Goal: Complete application form

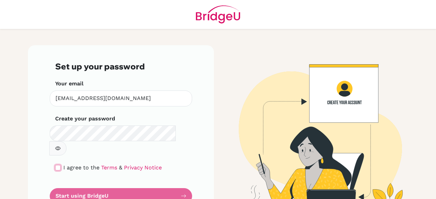
click at [55, 165] on input "checkbox" at bounding box center [57, 167] width 5 height 5
checkbox input "true"
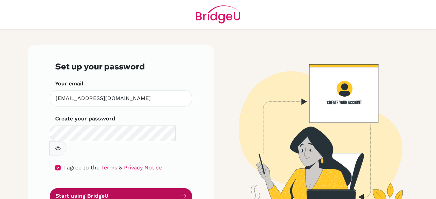
click at [63, 188] on button "Start using BridgeU" at bounding box center [121, 196] width 142 height 16
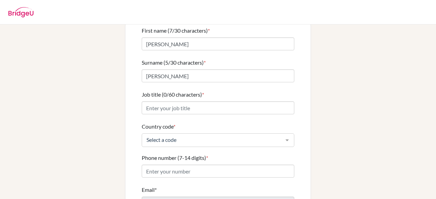
scroll to position [68, 0]
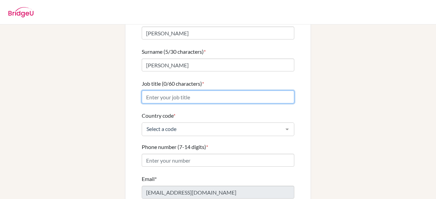
click at [195, 91] on input "Job title (0/60 characters) *" at bounding box center [218, 97] width 153 height 13
type input "Data Coordinator and Teacher Math"
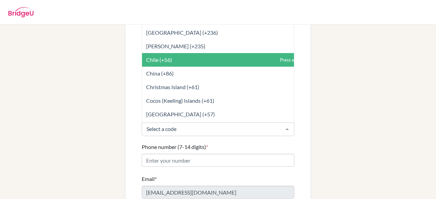
scroll to position [579, 0]
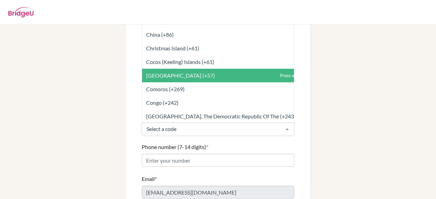
click at [178, 72] on span "Colombia (+57)" at bounding box center [233, 76] width 182 height 14
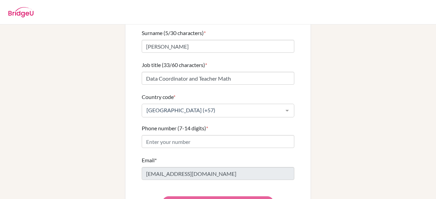
scroll to position [102, 0]
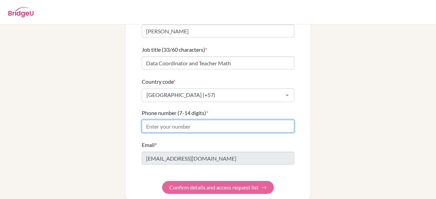
click at [212, 120] on input "Phone number (7-14 digits) *" at bounding box center [218, 126] width 153 height 13
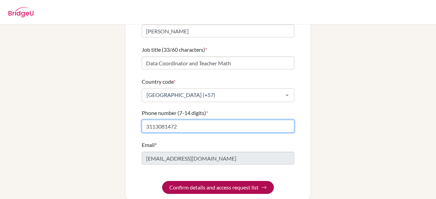
type input "3113081472"
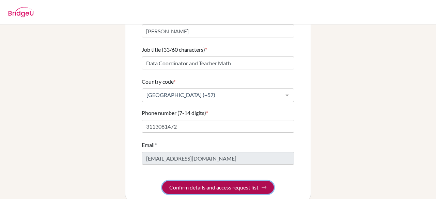
click at [220, 181] on button "Confirm details and access request list" at bounding box center [218, 187] width 112 height 13
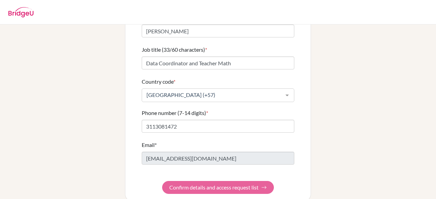
scroll to position [0, 0]
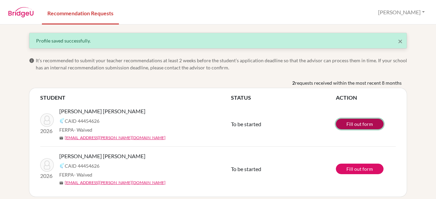
click at [371, 125] on link "Fill out form" at bounding box center [360, 124] width 48 height 11
